Goal: Task Accomplishment & Management: Use online tool/utility

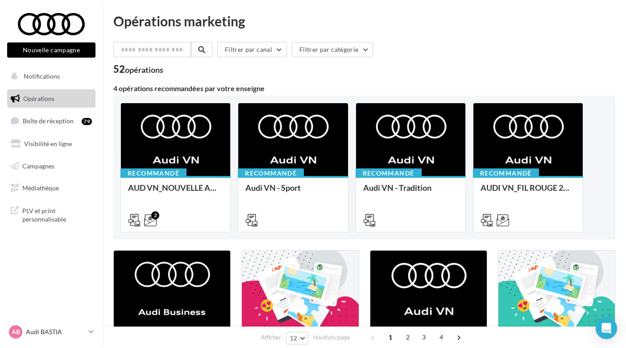
click at [66, 49] on button "Nouvelle campagne" at bounding box center [51, 49] width 88 height 15
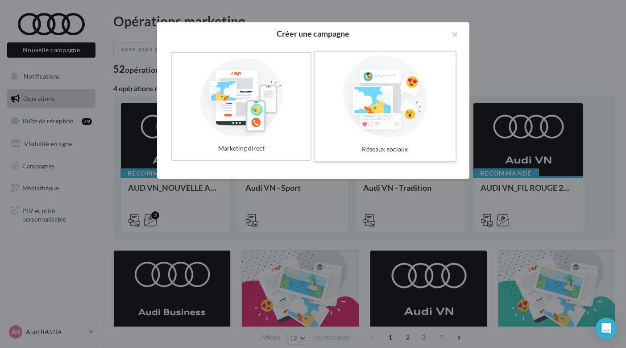
click at [397, 79] on div at bounding box center [385, 96] width 134 height 82
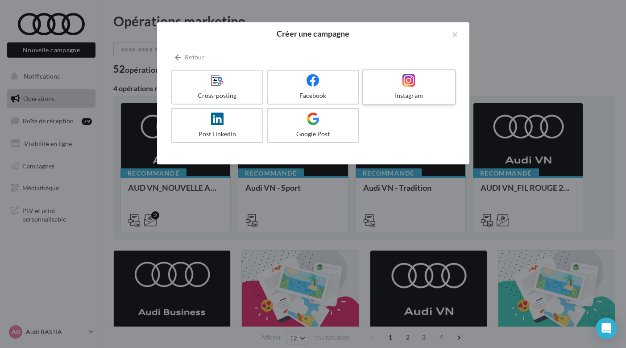
click at [391, 96] on div "Instagram" at bounding box center [408, 95] width 85 height 9
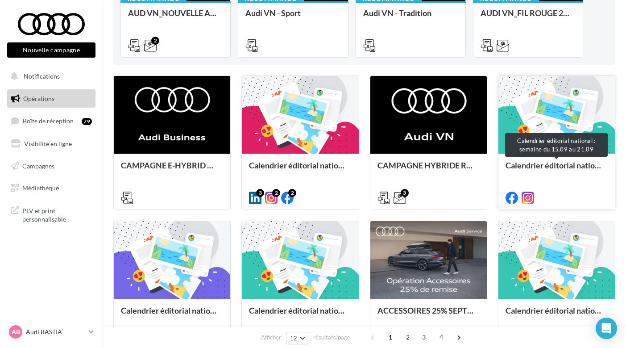
scroll to position [179, 0]
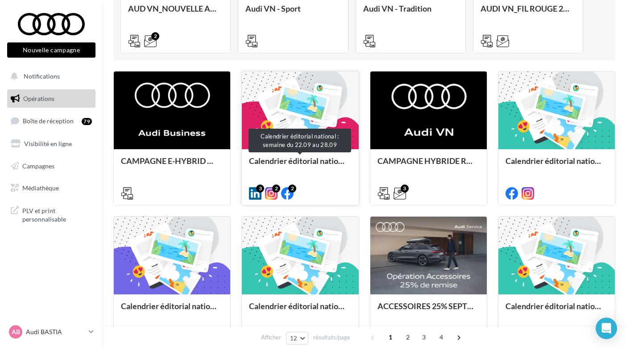
click at [313, 162] on div "Calendrier éditorial national : semaine du 22.09 au 28.09" at bounding box center [300, 165] width 102 height 18
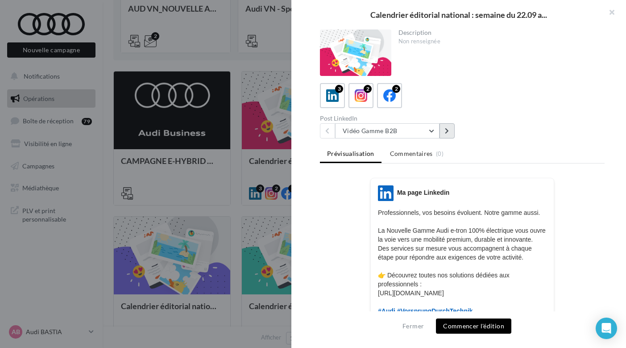
scroll to position [0, 0]
click at [450, 130] on button at bounding box center [447, 130] width 15 height 15
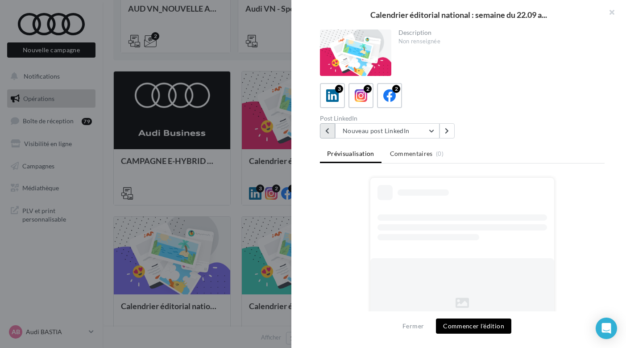
click at [320, 125] on button at bounding box center [327, 130] width 15 height 15
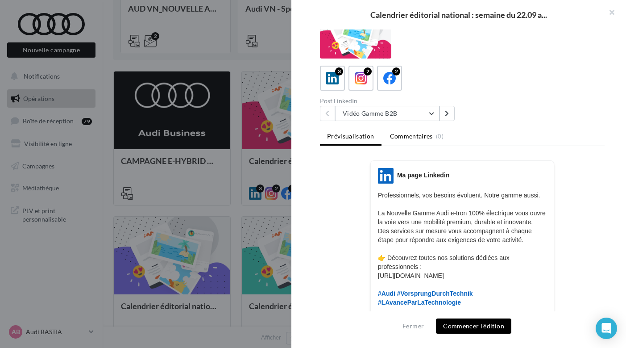
scroll to position [21, 0]
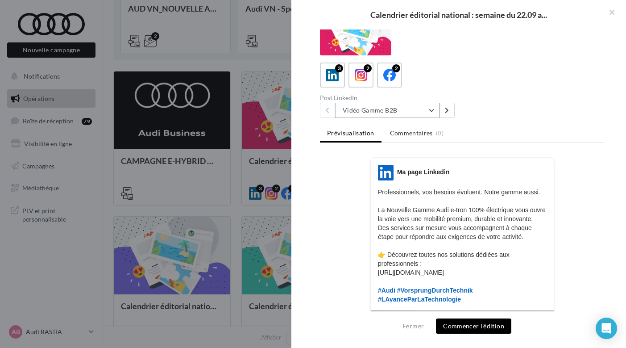
click at [430, 107] on button "Vidéo Gamme B2B" at bounding box center [387, 110] width 104 height 15
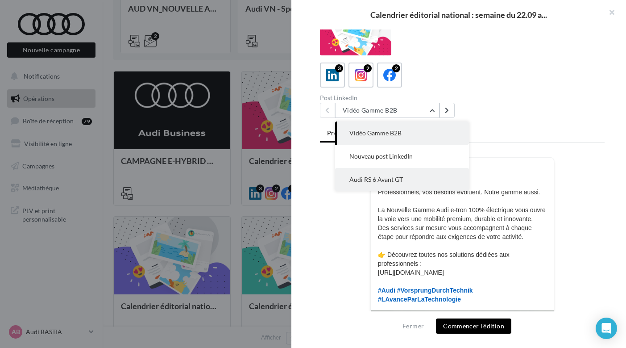
click at [397, 177] on span "Audi RS 6 Avant GT" at bounding box center [376, 179] width 54 height 8
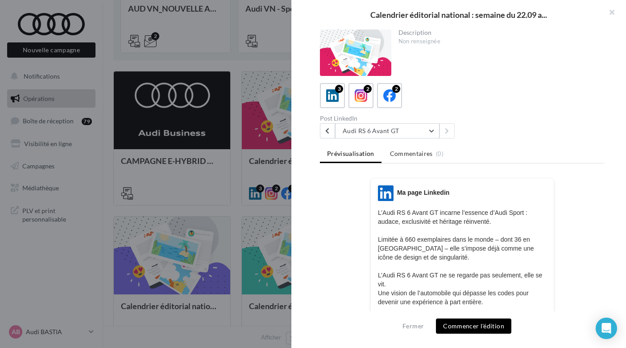
scroll to position [0, 0]
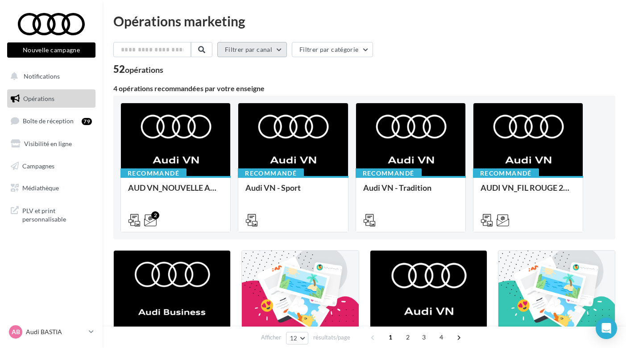
click at [267, 51] on button "Filtrer par canal" at bounding box center [252, 49] width 70 height 15
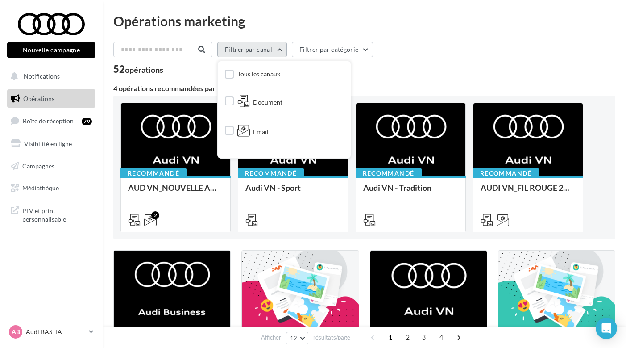
click at [268, 50] on button "Filtrer par canal" at bounding box center [252, 49] width 70 height 15
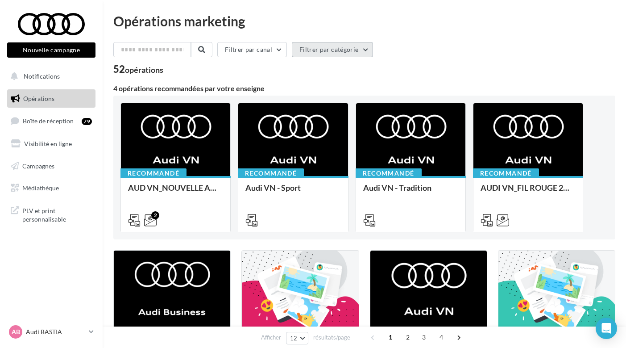
click at [326, 56] on button "Filtrer par catégorie" at bounding box center [332, 49] width 81 height 15
click at [326, 55] on button "Filtrer par catégorie" at bounding box center [332, 49] width 81 height 15
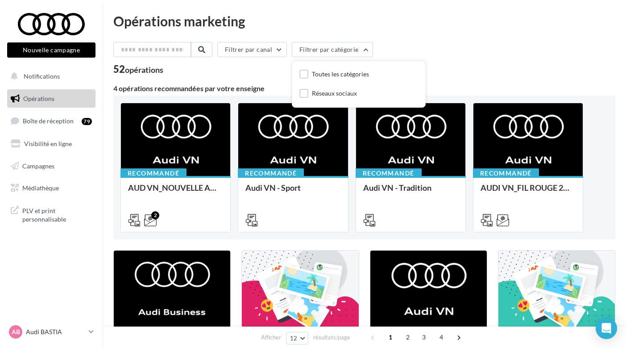
click at [324, 87] on div "Toutes les catégories Réseaux sociaux" at bounding box center [359, 84] width 119 height 32
click at [323, 91] on div "Réseaux sociaux" at bounding box center [334, 93] width 45 height 9
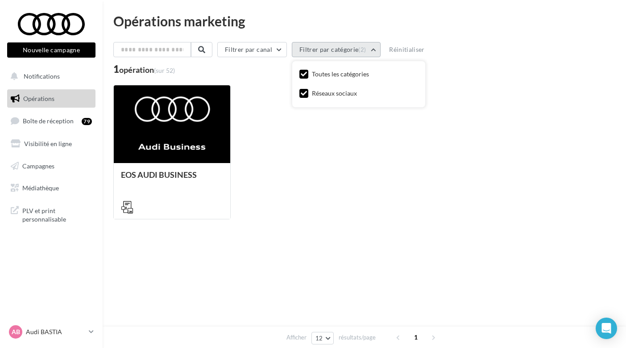
click at [333, 50] on button "Filtrer par catégorie (2)" at bounding box center [336, 49] width 89 height 15
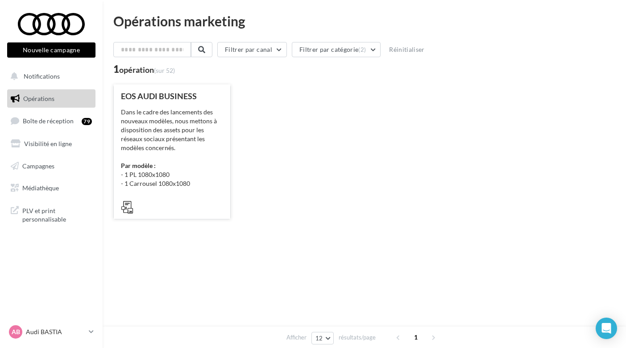
click at [191, 120] on div "Dans le cadre des lancements des nouveaux modèles, nous mettons à disposition d…" at bounding box center [172, 148] width 102 height 80
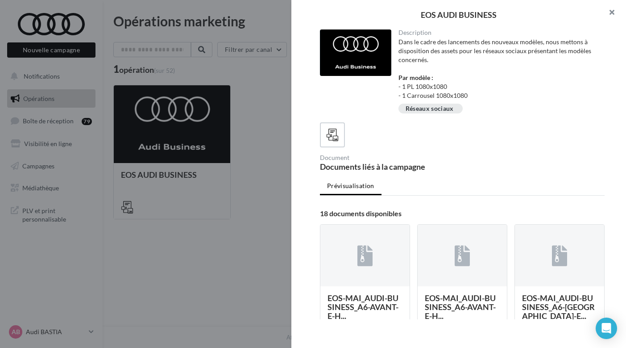
click at [612, 15] on button "button" at bounding box center [609, 13] width 36 height 27
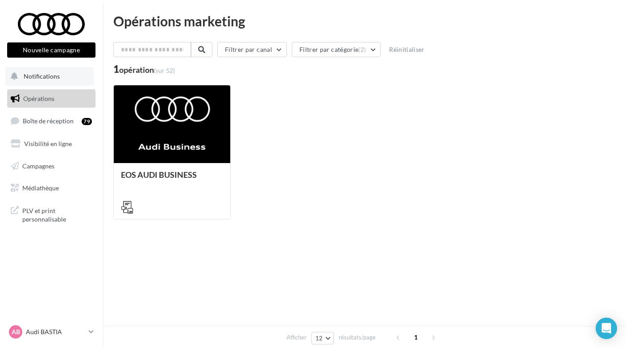
click at [61, 84] on button "Notifications" at bounding box center [49, 76] width 88 height 19
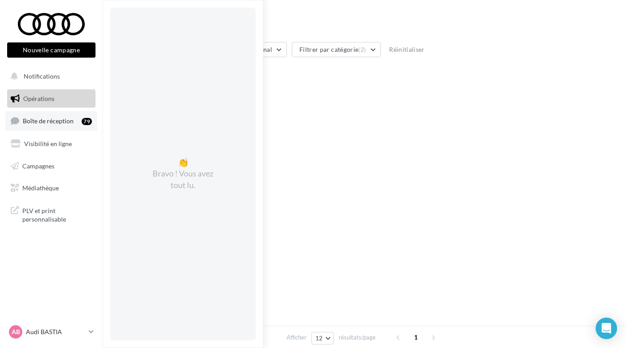
click at [59, 111] on link "Boîte de réception 79" at bounding box center [51, 120] width 92 height 19
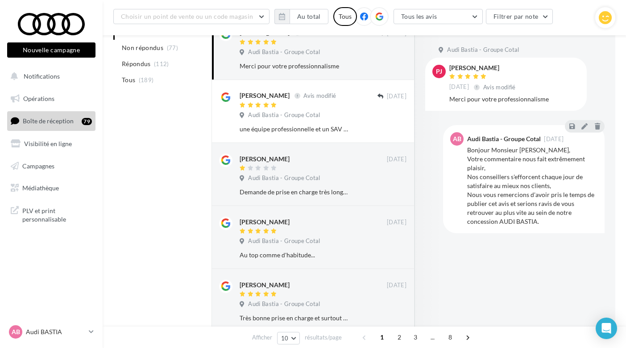
scroll to position [106, 0]
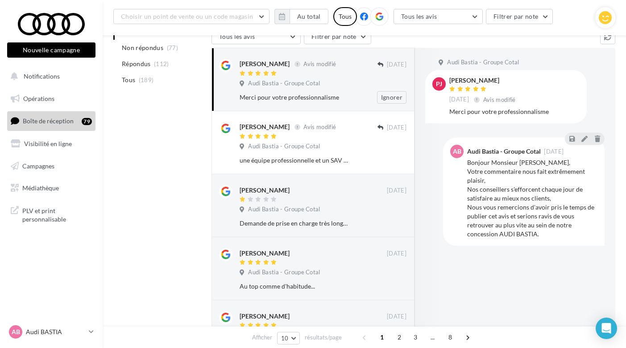
click at [361, 81] on div "Audi Bastia - Groupe Cotal" at bounding box center [323, 84] width 167 height 10
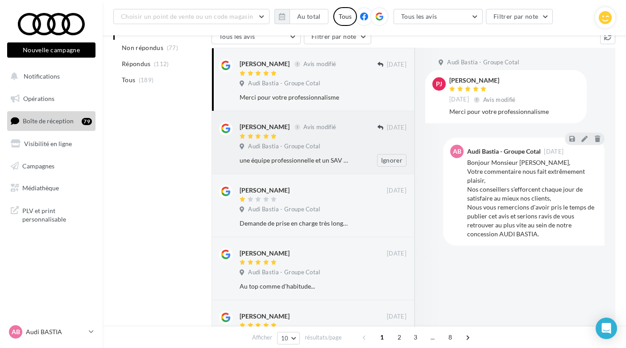
click at [353, 142] on div "Audi Bastia - Groupe Cotal" at bounding box center [323, 147] width 167 height 10
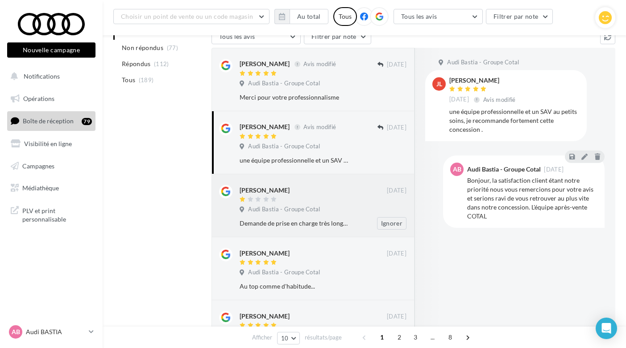
click at [353, 198] on div "Rémi LEBRUN 18/11/2020 Audi Bastia - Groupe Cotal Demande de prise en charge tr…" at bounding box center [323, 207] width 167 height 45
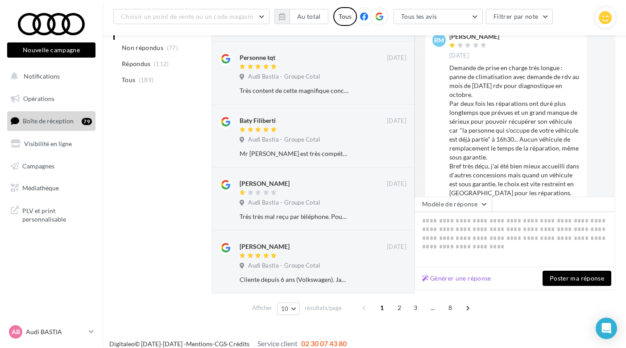
scroll to position [478, 0]
click at [400, 301] on span "2" at bounding box center [399, 308] width 14 height 14
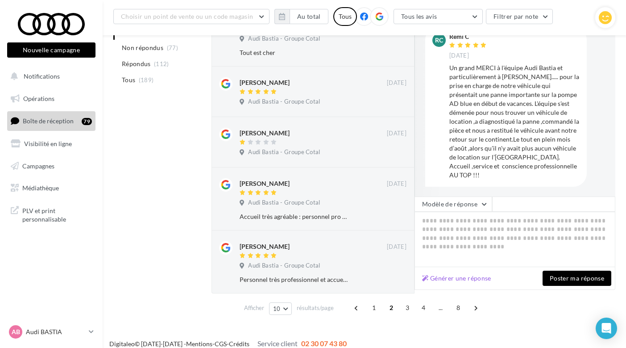
scroll to position [428, 0]
click at [406, 301] on span "3" at bounding box center [407, 308] width 14 height 14
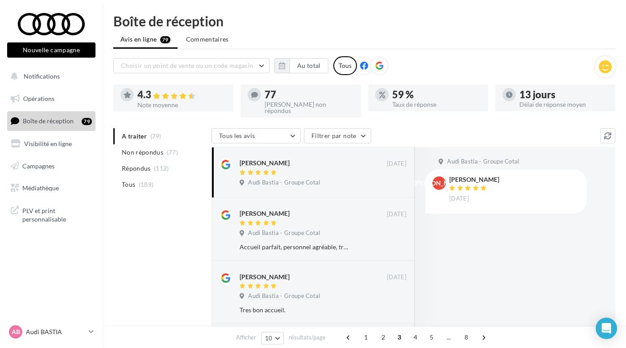
scroll to position [0, 0]
click at [54, 148] on link "Visibilité en ligne" at bounding box center [51, 143] width 92 height 19
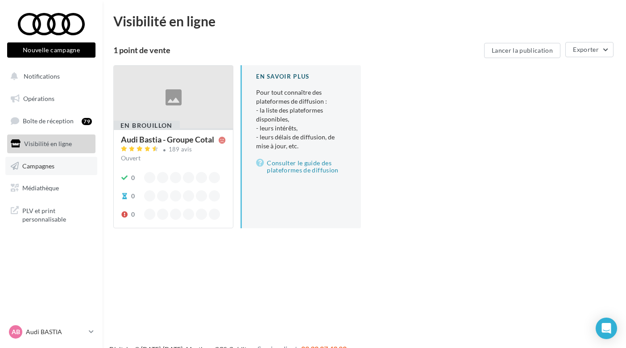
click at [51, 165] on span "Campagnes" at bounding box center [38, 166] width 32 height 8
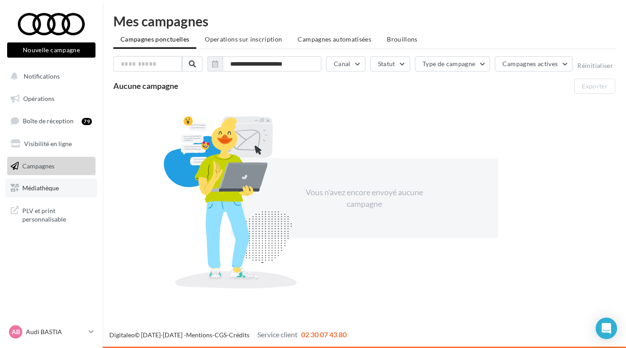
click at [80, 190] on link "Médiathèque" at bounding box center [51, 188] width 92 height 19
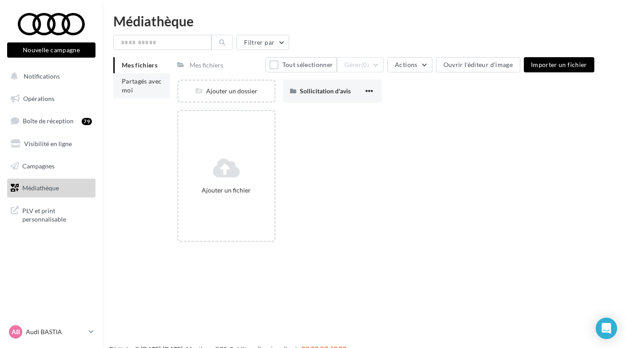
click at [140, 87] on span "Partagés avec moi" at bounding box center [142, 85] width 40 height 17
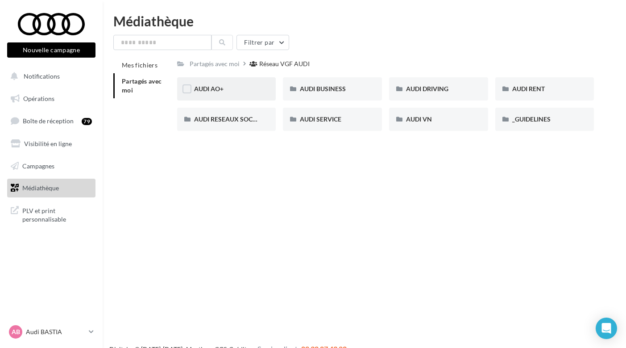
click at [246, 90] on div "AUDI AO+" at bounding box center [226, 88] width 65 height 9
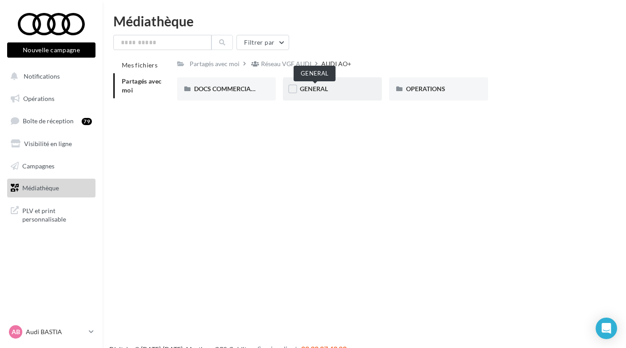
click at [316, 88] on span "GENERAL" at bounding box center [314, 89] width 28 height 8
click at [235, 88] on div "Charte VO" at bounding box center [226, 88] width 65 height 9
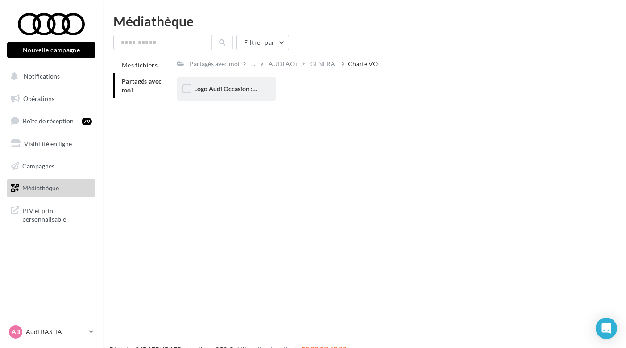
click at [237, 96] on div "Logo Audi Occasion :plus" at bounding box center [226, 88] width 99 height 23
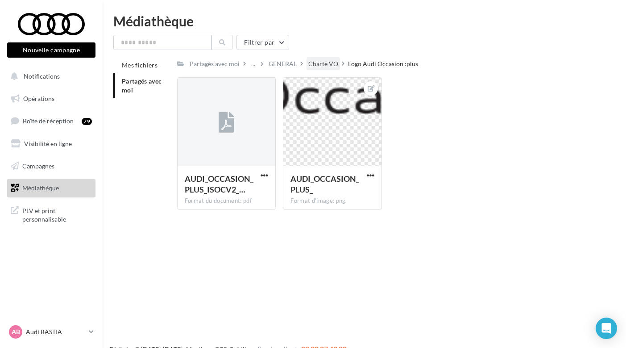
click at [321, 64] on div "Charte VO" at bounding box center [323, 63] width 30 height 9
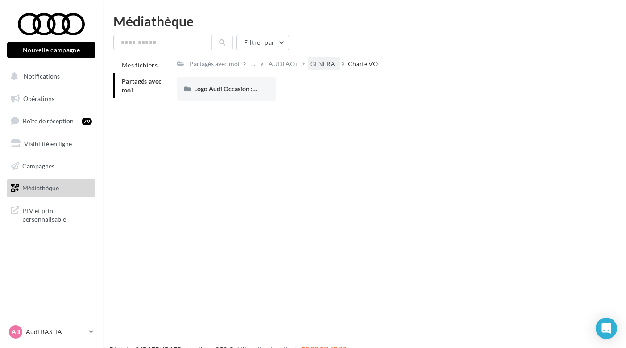
click at [327, 64] on div "GENERAL" at bounding box center [324, 63] width 28 height 9
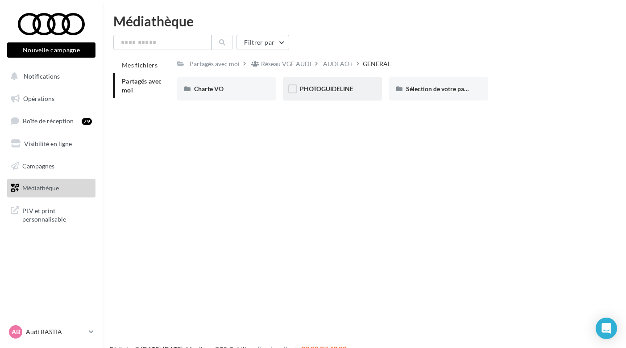
click at [354, 94] on div "PHOTOGUIDELINE" at bounding box center [332, 88] width 99 height 23
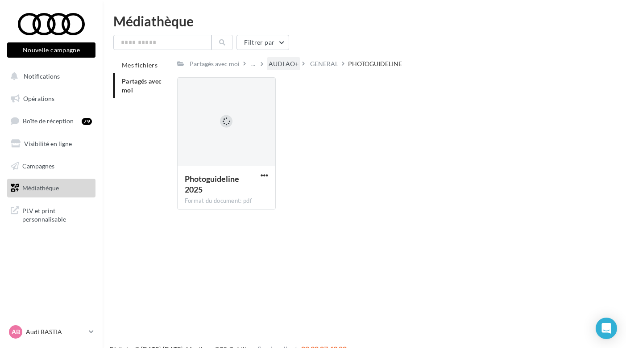
click at [292, 67] on div "AUDI AO+" at bounding box center [284, 63] width 30 height 9
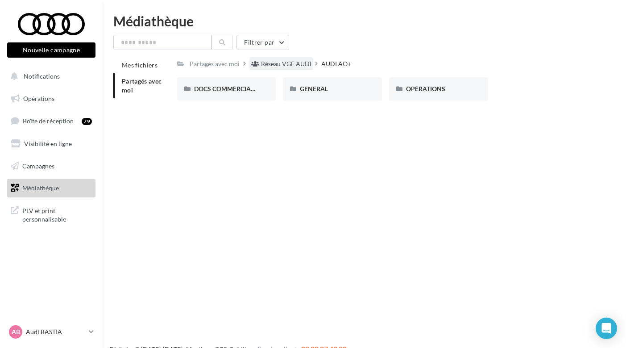
click at [295, 62] on div "Réseau VGF AUDI" at bounding box center [286, 63] width 50 height 9
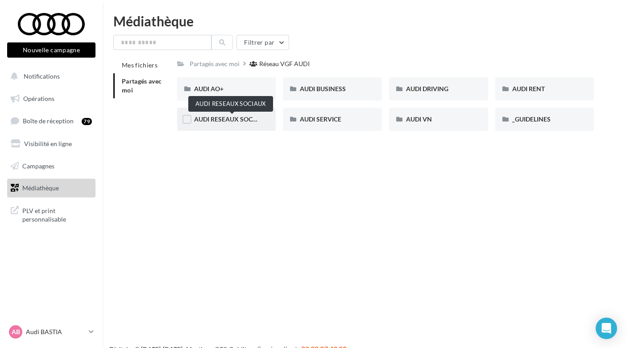
click at [252, 119] on span "AUDI RESEAUX SOCIAUX" at bounding box center [231, 119] width 74 height 8
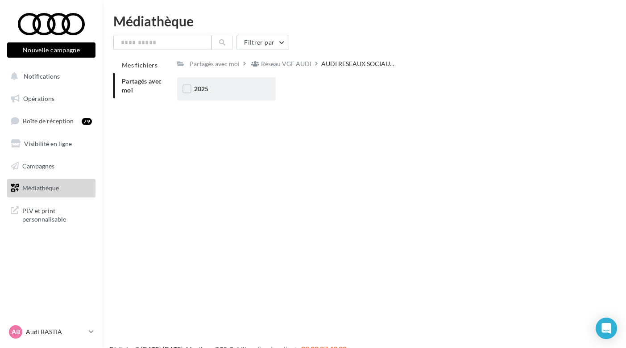
click at [249, 97] on div "2025" at bounding box center [226, 88] width 99 height 23
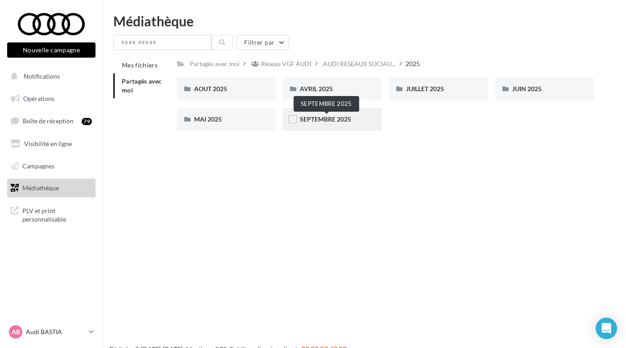
click at [351, 118] on span "SEPTEMBRE 2025" at bounding box center [325, 119] width 51 height 8
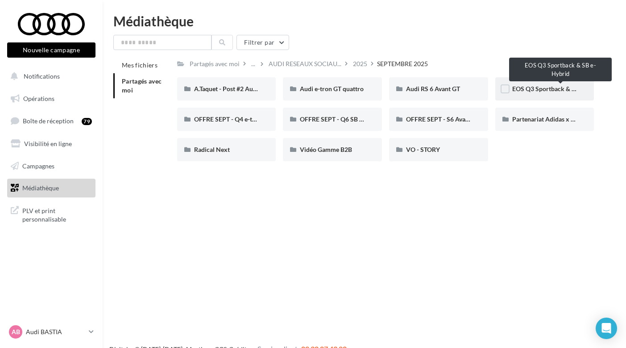
click at [527, 92] on span "EOS Q3 Sportback & SB e-Hybrid" at bounding box center [558, 89] width 93 height 8
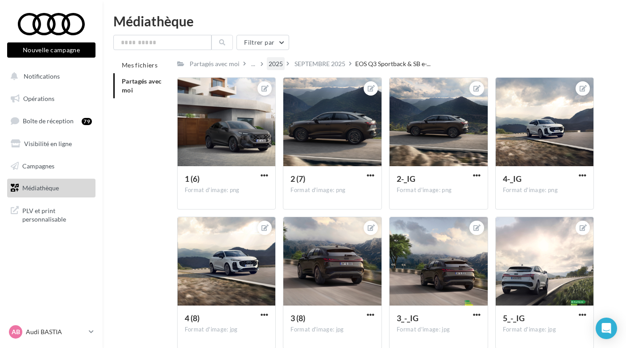
click at [285, 64] on div "2025" at bounding box center [276, 63] width 18 height 13
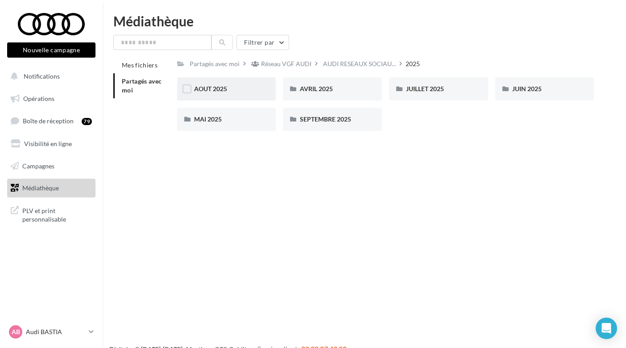
click at [249, 91] on div "AOUT 2025" at bounding box center [226, 88] width 65 height 9
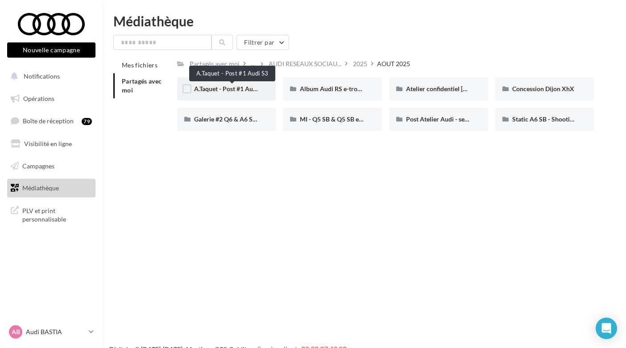
click at [243, 92] on span "A.Taquet - Post #1 Audi S3" at bounding box center [230, 89] width 73 height 8
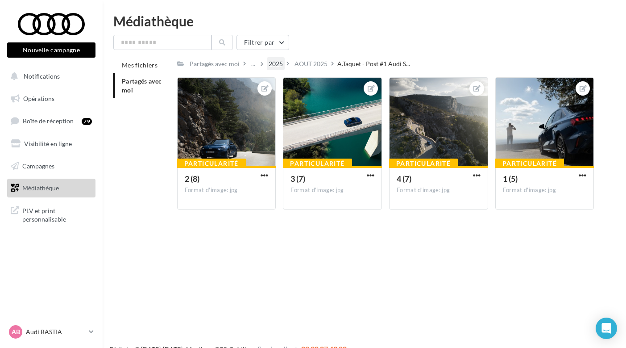
click at [279, 62] on div "2025" at bounding box center [276, 63] width 14 height 9
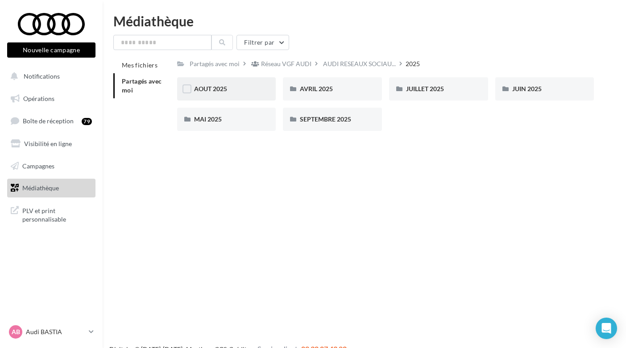
click at [259, 87] on div "AOUT 2025" at bounding box center [226, 88] width 65 height 9
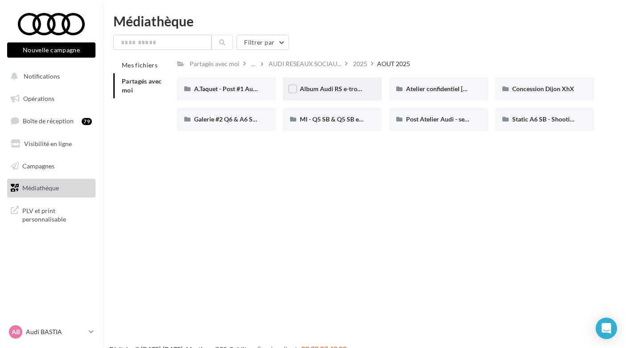
click at [346, 96] on div "Album Audi RS e-tron GT (e-tron GT attack plan)" at bounding box center [332, 88] width 99 height 23
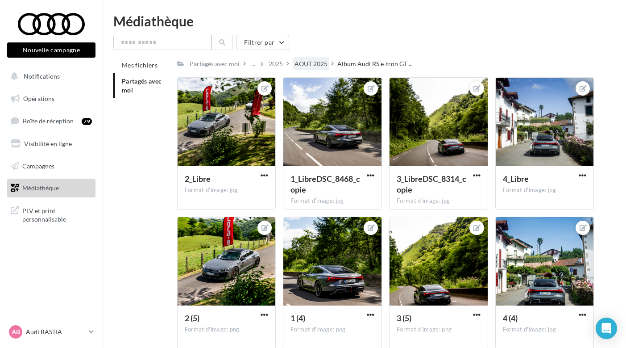
click at [312, 65] on div "AOUT 2025" at bounding box center [311, 63] width 33 height 9
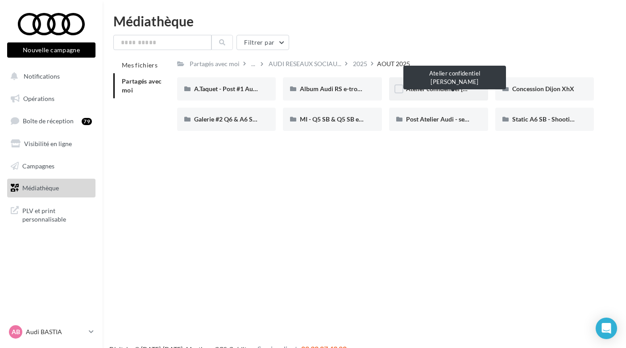
click at [418, 91] on span "Atelier confidentiel [PERSON_NAME]" at bounding box center [458, 89] width 105 height 8
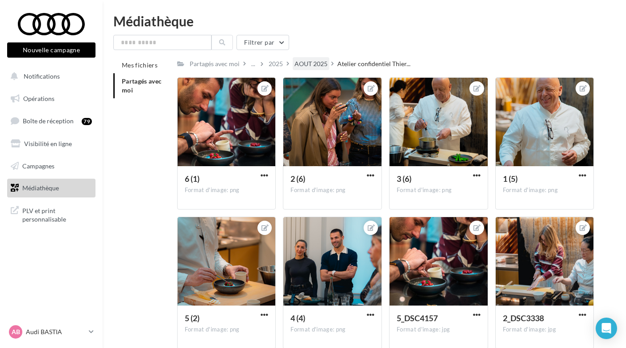
click at [317, 66] on div "AOUT 2025" at bounding box center [311, 63] width 33 height 9
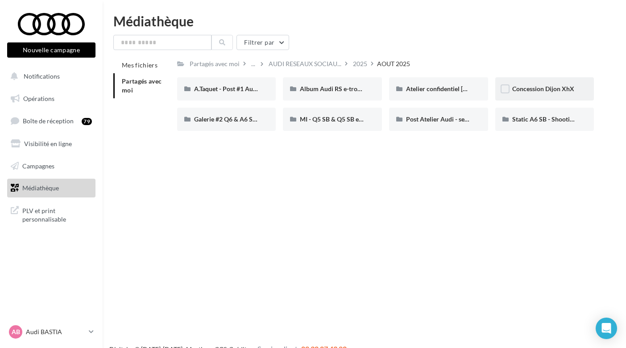
click at [555, 94] on div "Concession Dijon XhX" at bounding box center [544, 88] width 99 height 23
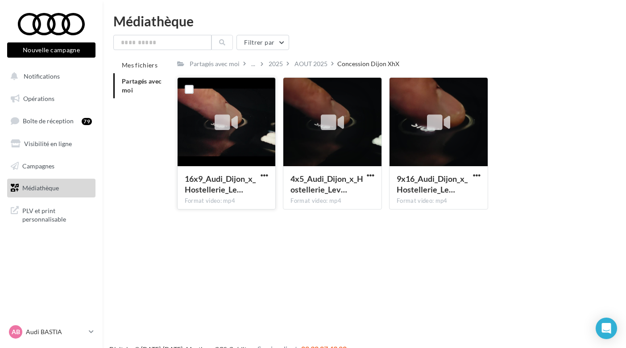
click at [256, 127] on div at bounding box center [227, 122] width 98 height 89
click at [267, 176] on span "button" at bounding box center [265, 175] width 8 height 8
click at [257, 142] on div at bounding box center [227, 122] width 98 height 89
click at [304, 69] on div "AOUT 2025" at bounding box center [311, 63] width 37 height 13
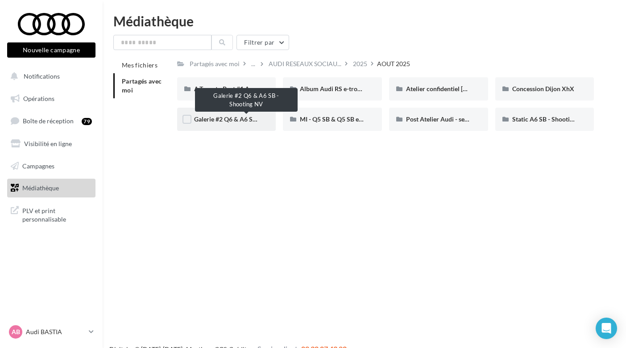
click at [248, 121] on span "Galerie #2 Q6 & A6 SB - Shooting NV" at bounding box center [245, 119] width 103 height 8
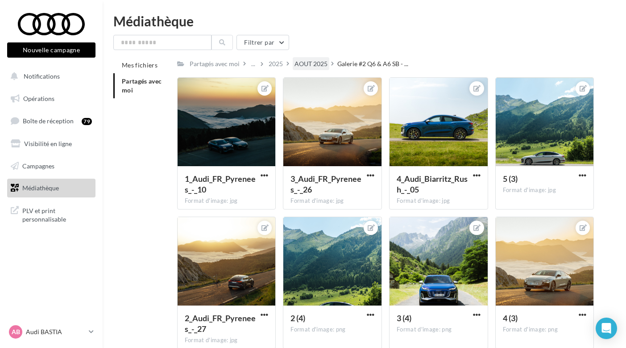
click at [306, 61] on div "AOUT 2025" at bounding box center [311, 63] width 33 height 9
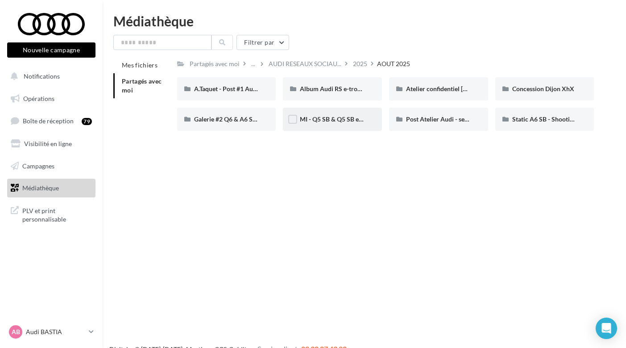
click at [342, 125] on div "MI - Q5 SB & Q5 SB e-hybrid" at bounding box center [332, 119] width 99 height 23
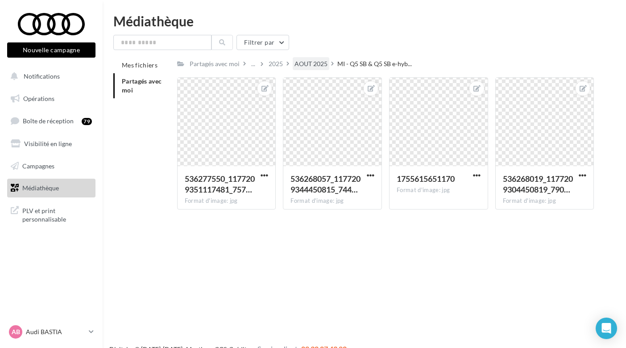
click at [326, 62] on div "AOUT 2025" at bounding box center [311, 63] width 33 height 9
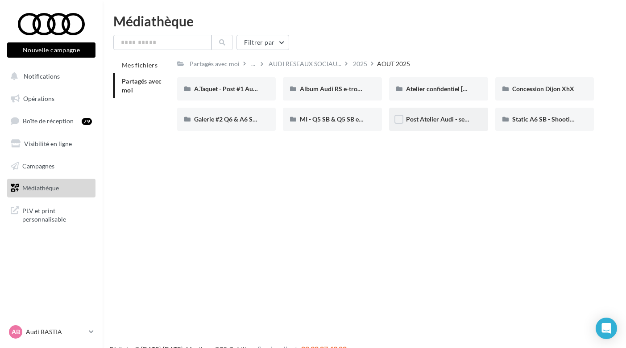
click at [435, 126] on div "Post Atelier Audi - session Business" at bounding box center [438, 119] width 99 height 23
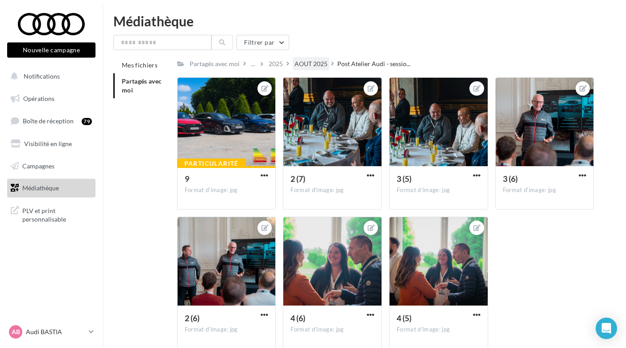
click at [320, 63] on div "AOUT 2025" at bounding box center [311, 63] width 33 height 9
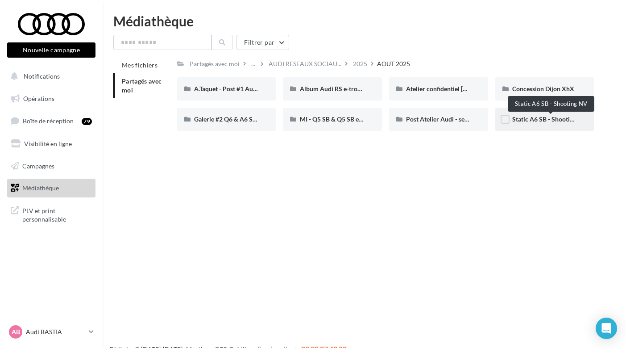
click at [525, 122] on span "Static A6 SB - Shooting NV" at bounding box center [549, 119] width 75 height 8
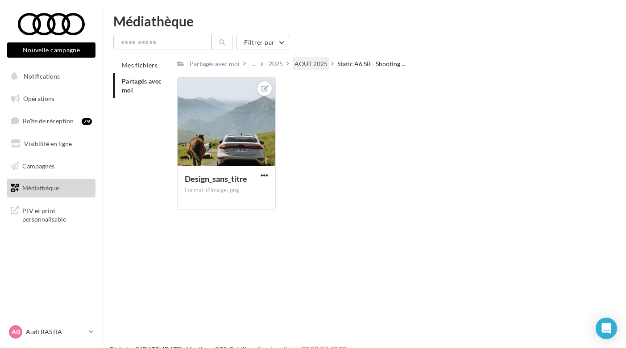
click at [313, 64] on div "AOUT 2025" at bounding box center [311, 63] width 33 height 9
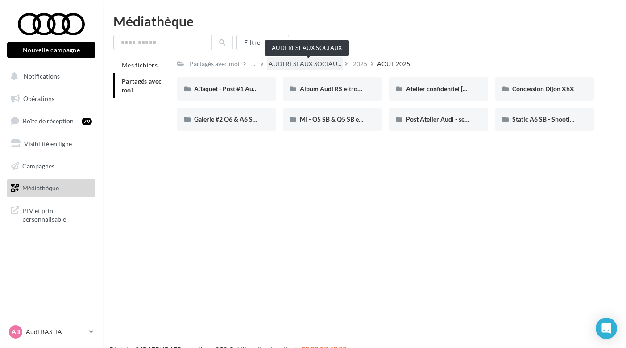
click at [299, 64] on span "AUDI RESEAUX SOCIAU..." at bounding box center [305, 63] width 73 height 9
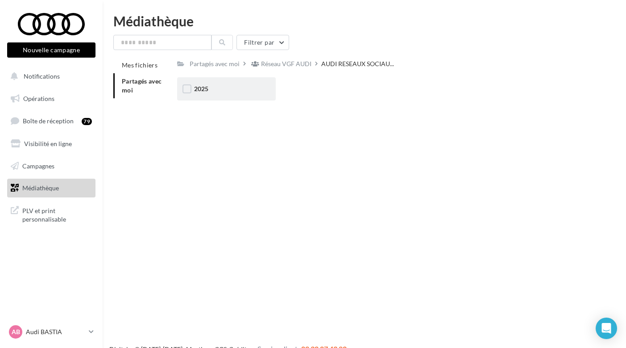
click at [262, 94] on div "2025" at bounding box center [226, 88] width 99 height 23
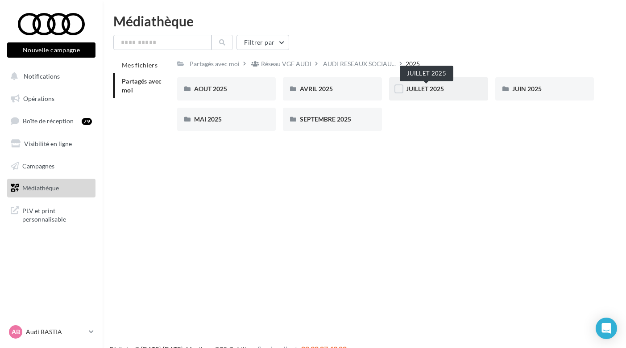
click at [420, 92] on span "JUILLET 2025" at bounding box center [425, 89] width 38 height 8
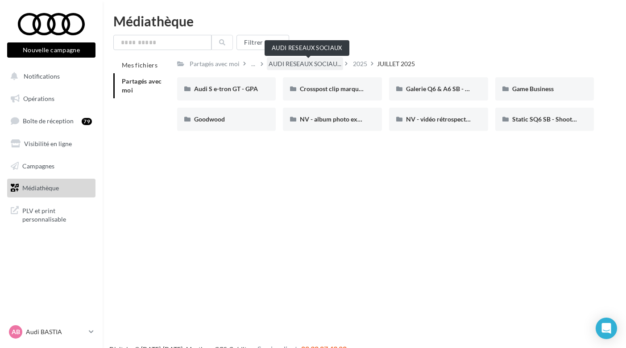
click at [291, 64] on span "AUDI RESEAUX SOCIAU..." at bounding box center [305, 63] width 73 height 9
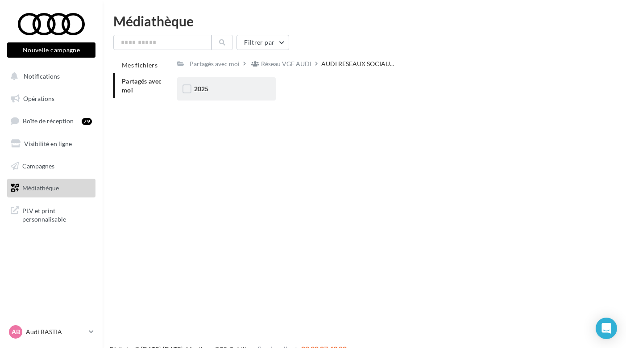
click at [236, 87] on div "2025" at bounding box center [226, 88] width 65 height 9
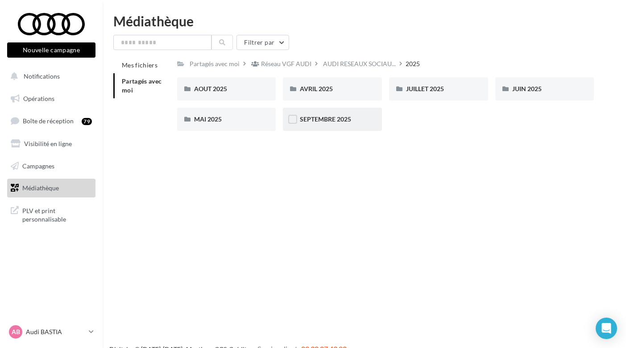
click at [324, 123] on div "SEPTEMBRE 2025" at bounding box center [332, 119] width 65 height 9
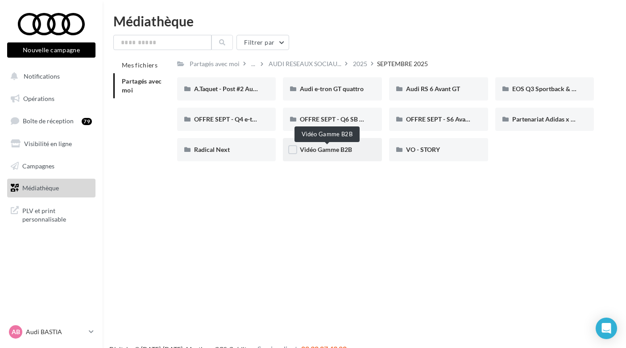
click at [318, 148] on span "Vidéo Gamme B2B" at bounding box center [326, 150] width 52 height 8
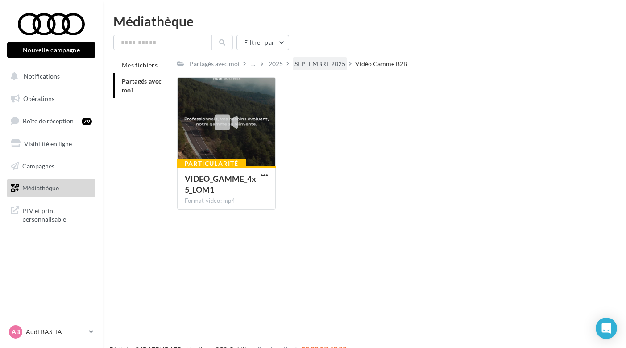
click at [333, 63] on div "SEPTEMBRE 2025" at bounding box center [320, 63] width 51 height 9
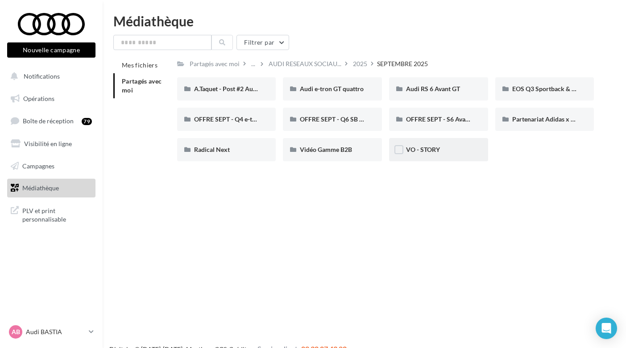
click at [441, 154] on div "VO - STORY" at bounding box center [438, 149] width 65 height 9
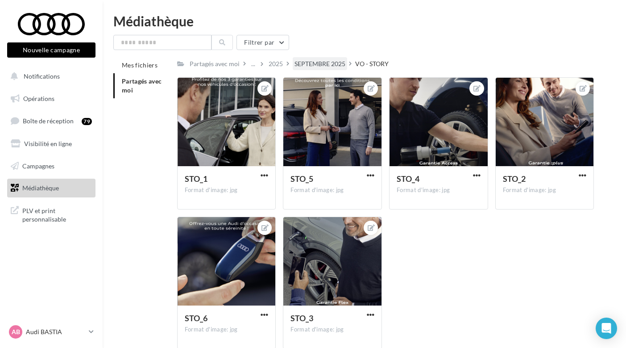
click at [326, 58] on div "SEPTEMBRE 2025" at bounding box center [320, 63] width 54 height 13
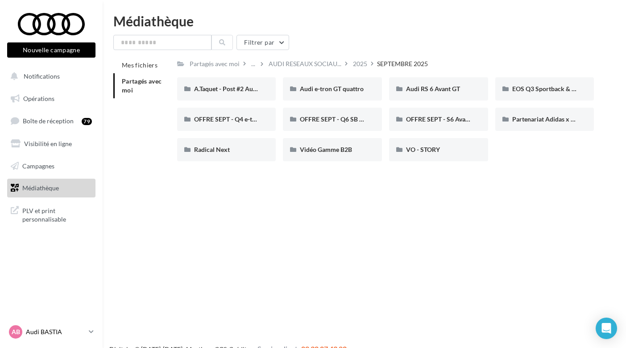
click at [86, 333] on link "AB Audi BASTIA audi-[PERSON_NAME]-mur" at bounding box center [51, 331] width 88 height 17
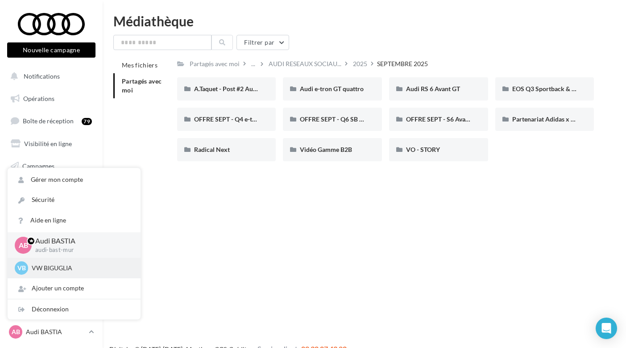
click at [84, 267] on p "VW BIGUGLIA" at bounding box center [81, 267] width 98 height 9
